Goal: Information Seeking & Learning: Understand process/instructions

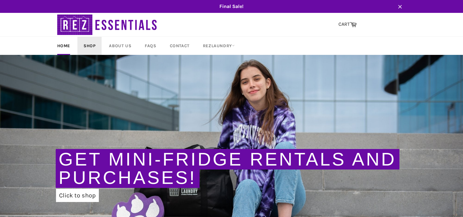
click at [93, 47] on link "Shop" at bounding box center [89, 46] width 24 height 18
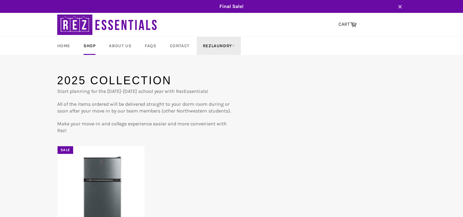
click at [207, 46] on link "RezLaundry" at bounding box center [219, 46] width 44 height 18
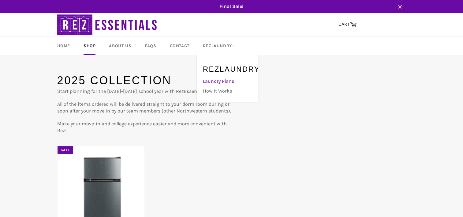
click at [226, 78] on link "Laundry Plans" at bounding box center [226, 81] width 52 height 10
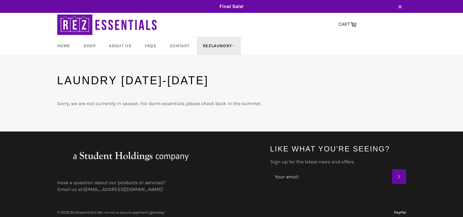
click at [224, 46] on link "RezLaundry" at bounding box center [219, 46] width 44 height 18
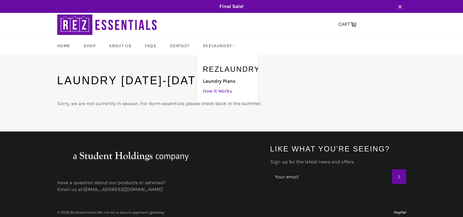
click at [209, 91] on link "How It Works" at bounding box center [226, 91] width 52 height 10
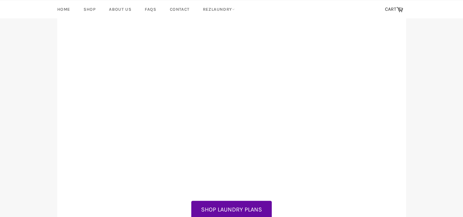
scroll to position [92, 0]
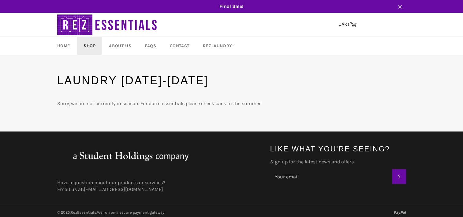
click at [88, 46] on link "Shop" at bounding box center [89, 46] width 24 height 18
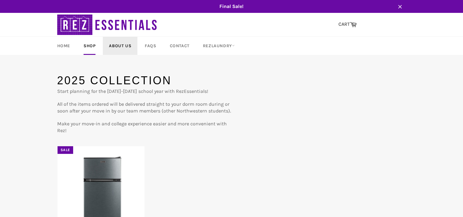
click at [125, 47] on link "About Us" at bounding box center [120, 46] width 35 height 18
